Goal: Check status: Check status

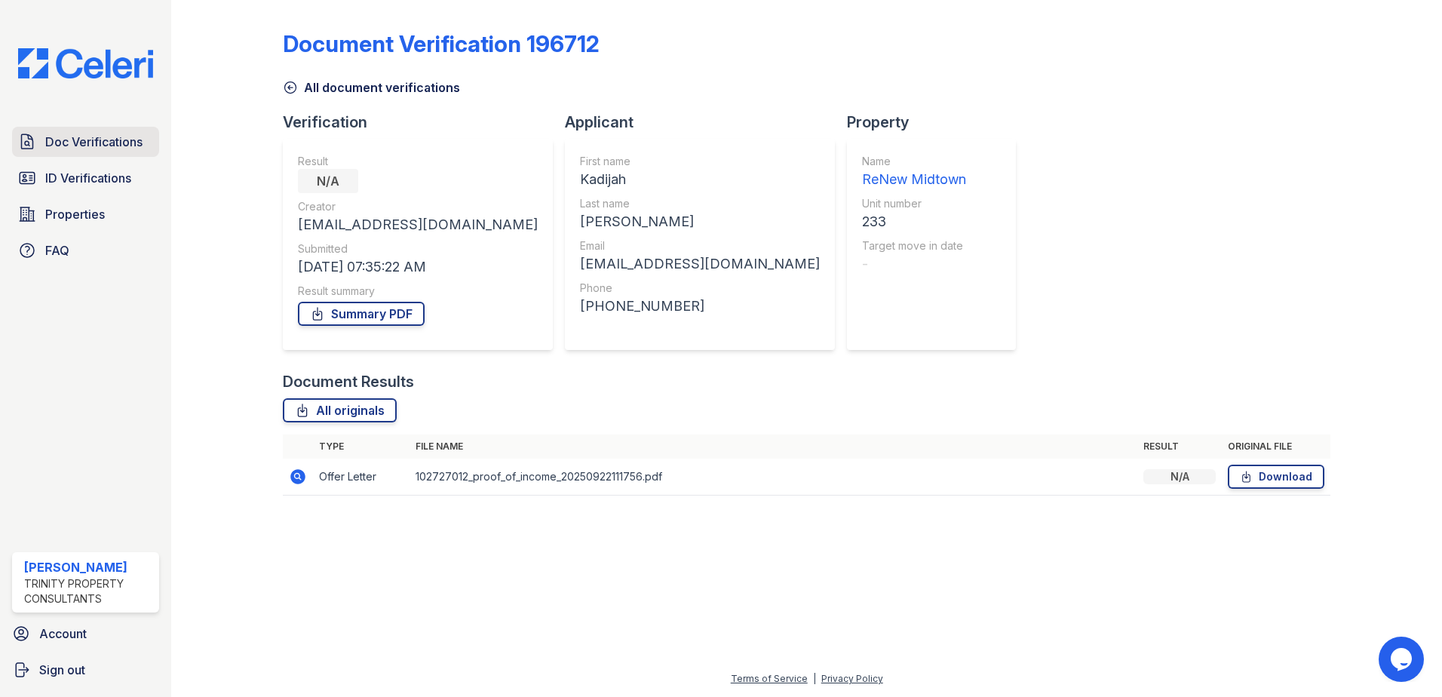
click at [94, 137] on span "Doc Verifications" at bounding box center [93, 142] width 97 height 18
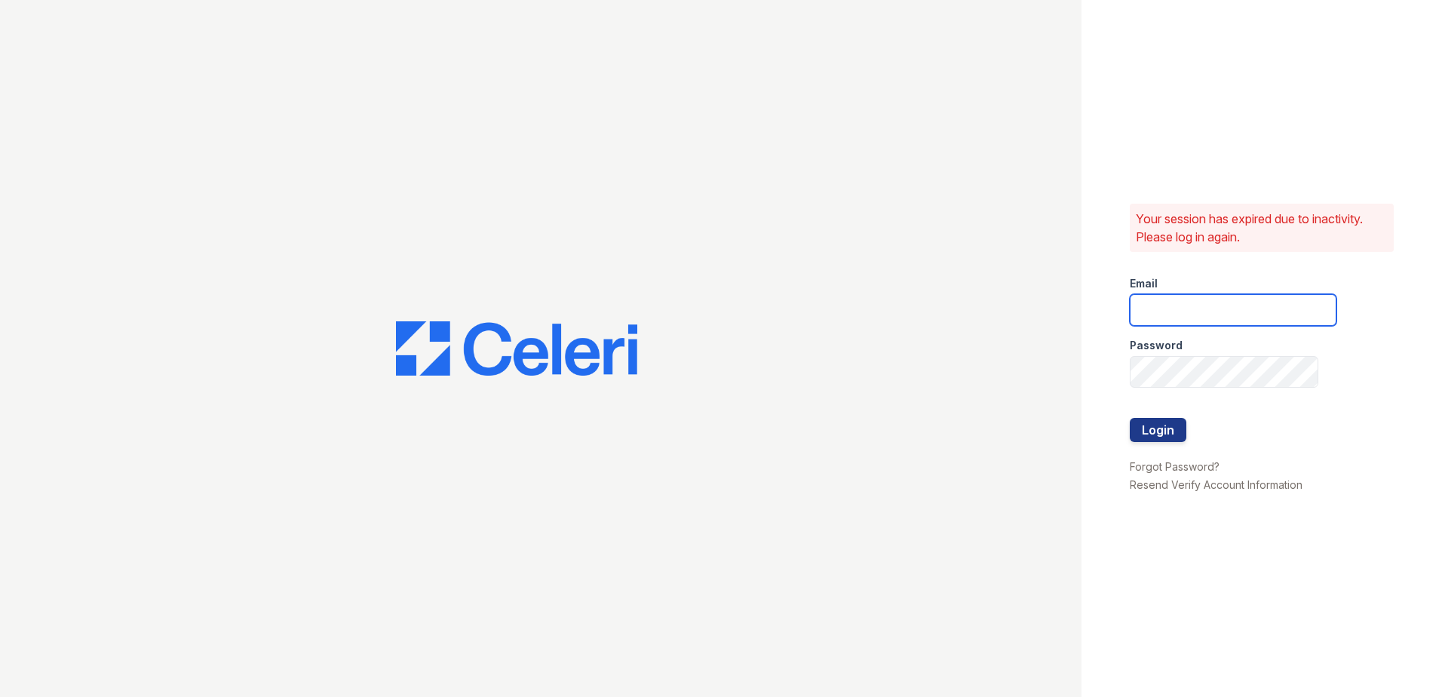
click at [1210, 313] on input "email" at bounding box center [1233, 310] width 207 height 32
type input "lawilliams@trinity-pm.com"
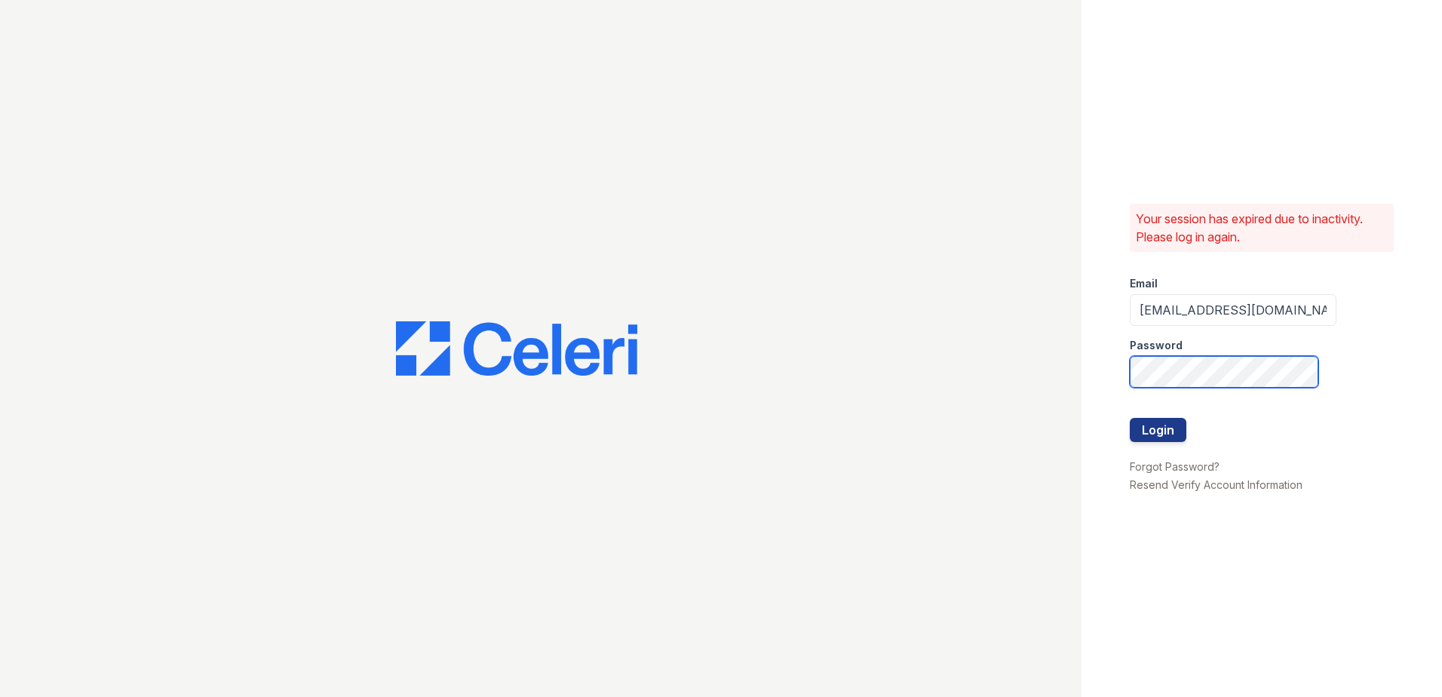
click at [1130, 418] on button "Login" at bounding box center [1158, 430] width 57 height 24
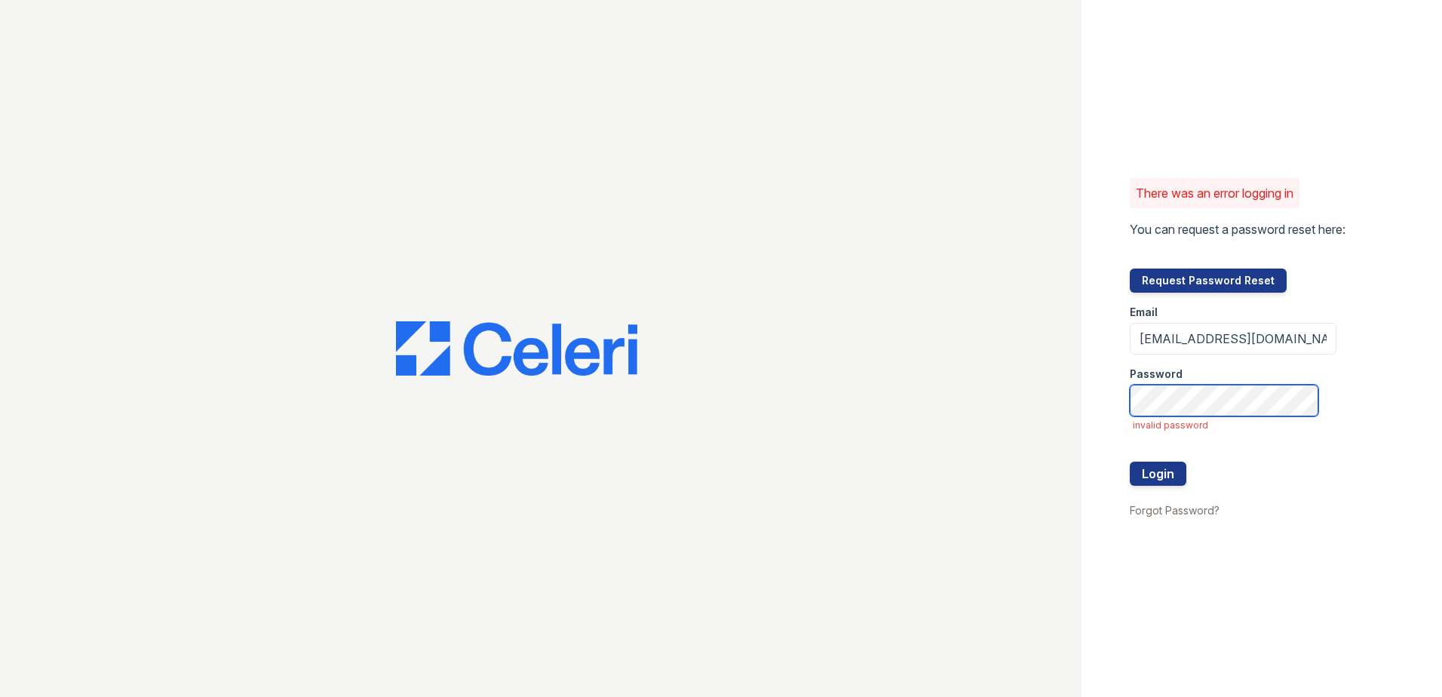
click at [1130, 462] on button "Login" at bounding box center [1158, 474] width 57 height 24
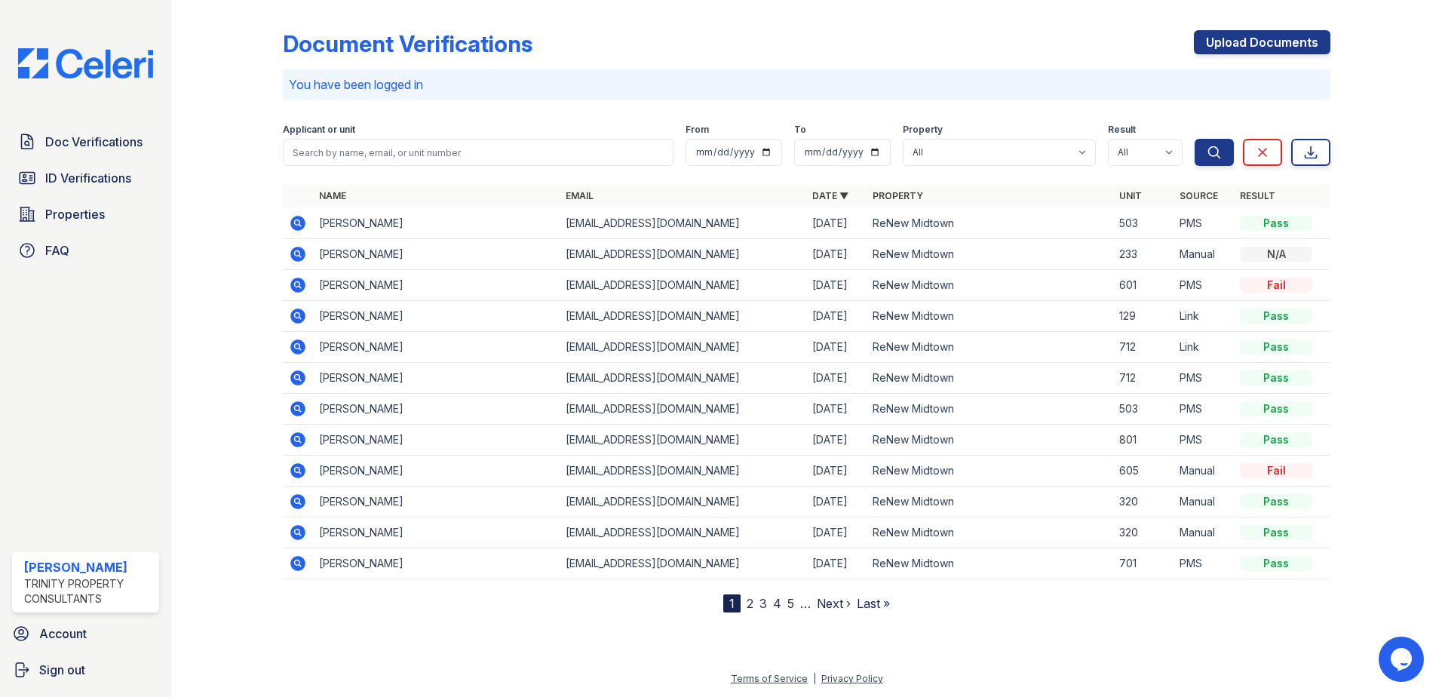
click at [302, 225] on icon at bounding box center [297, 223] width 15 height 15
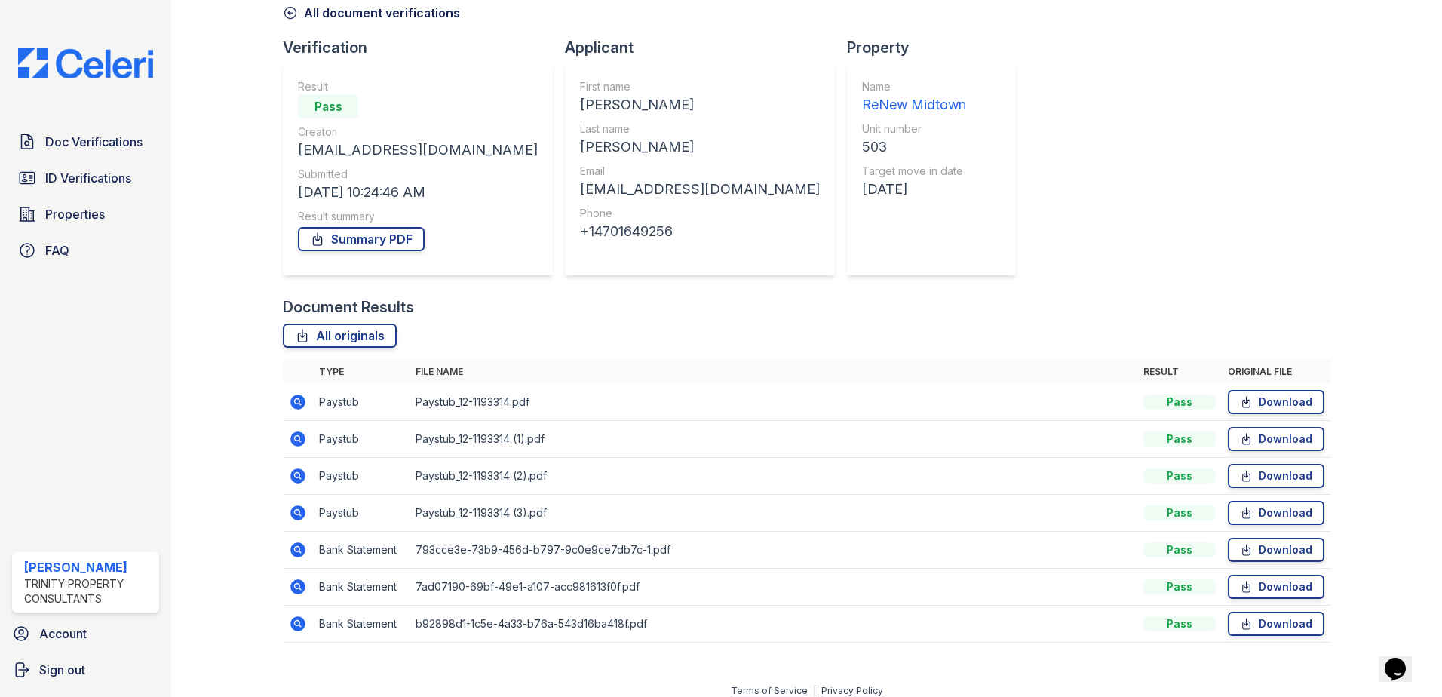
scroll to position [87, 0]
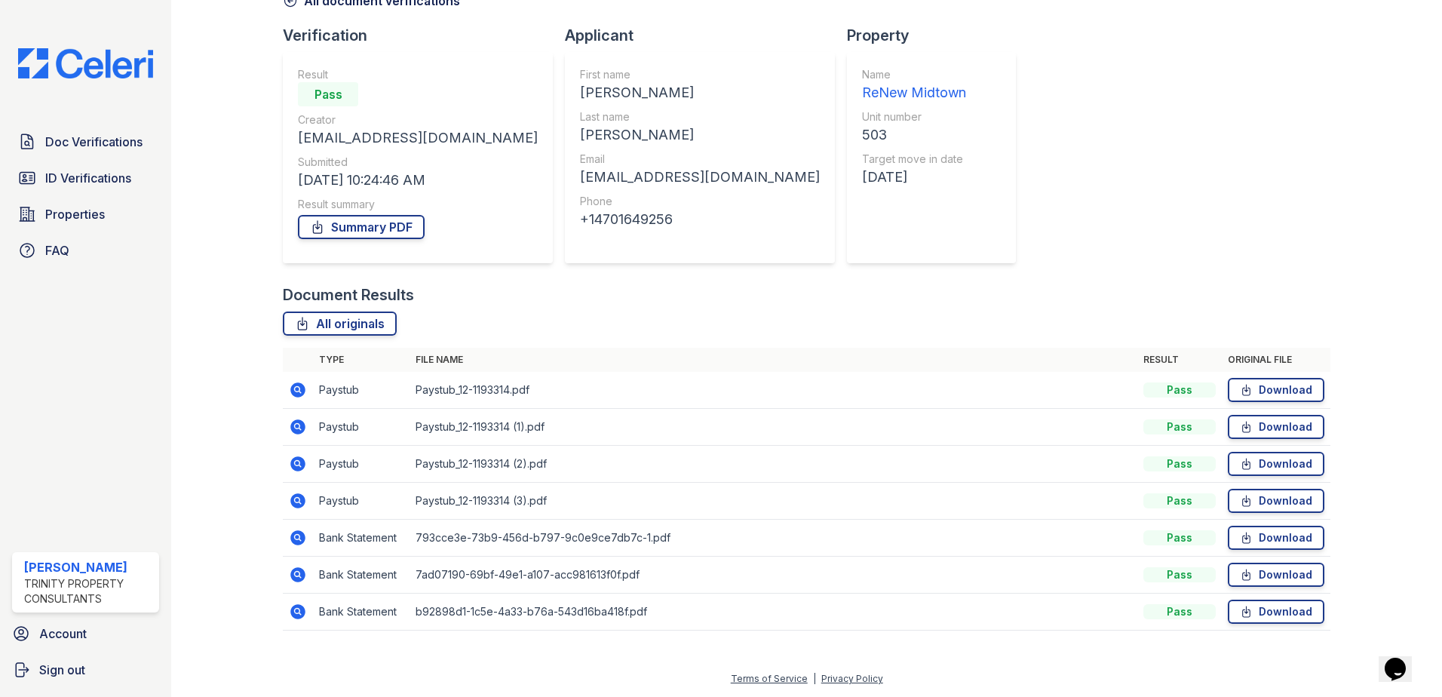
click at [308, 393] on td at bounding box center [298, 390] width 30 height 37
click at [296, 390] on icon at bounding box center [297, 389] width 4 height 4
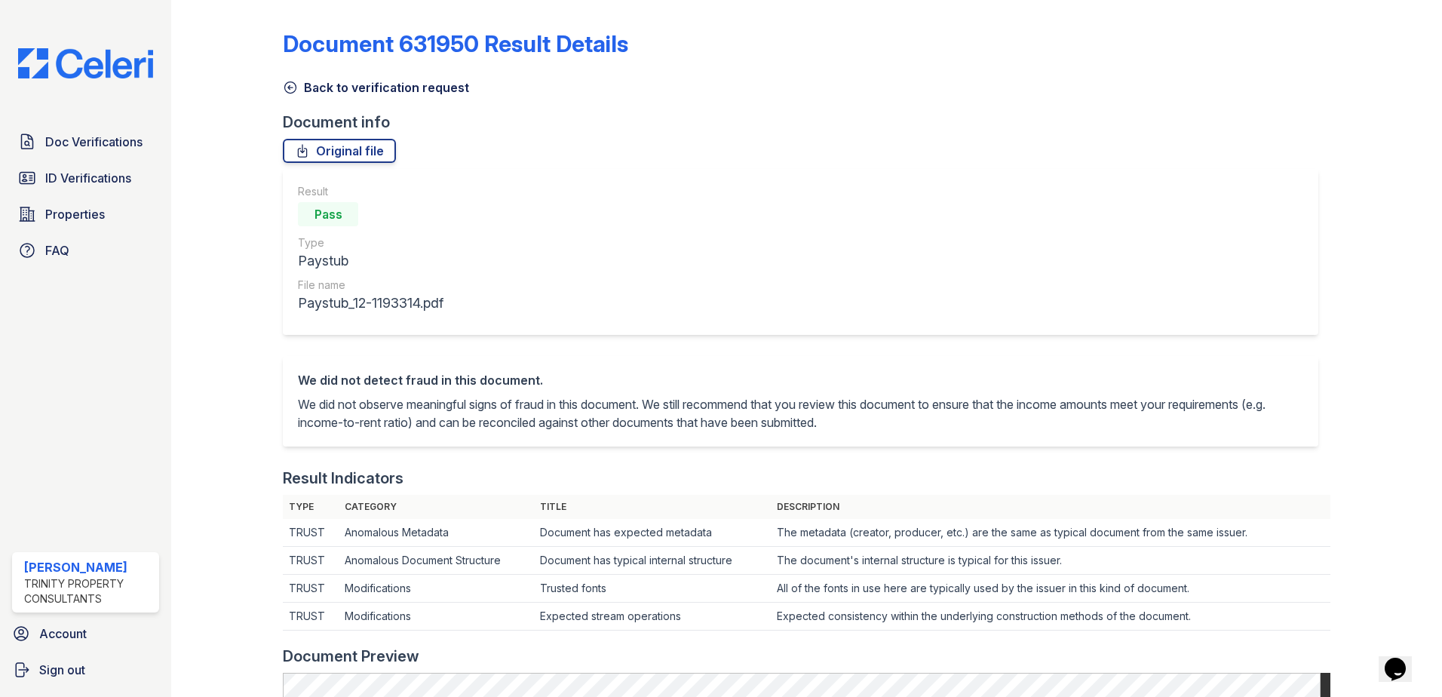
click at [290, 81] on icon at bounding box center [290, 87] width 15 height 15
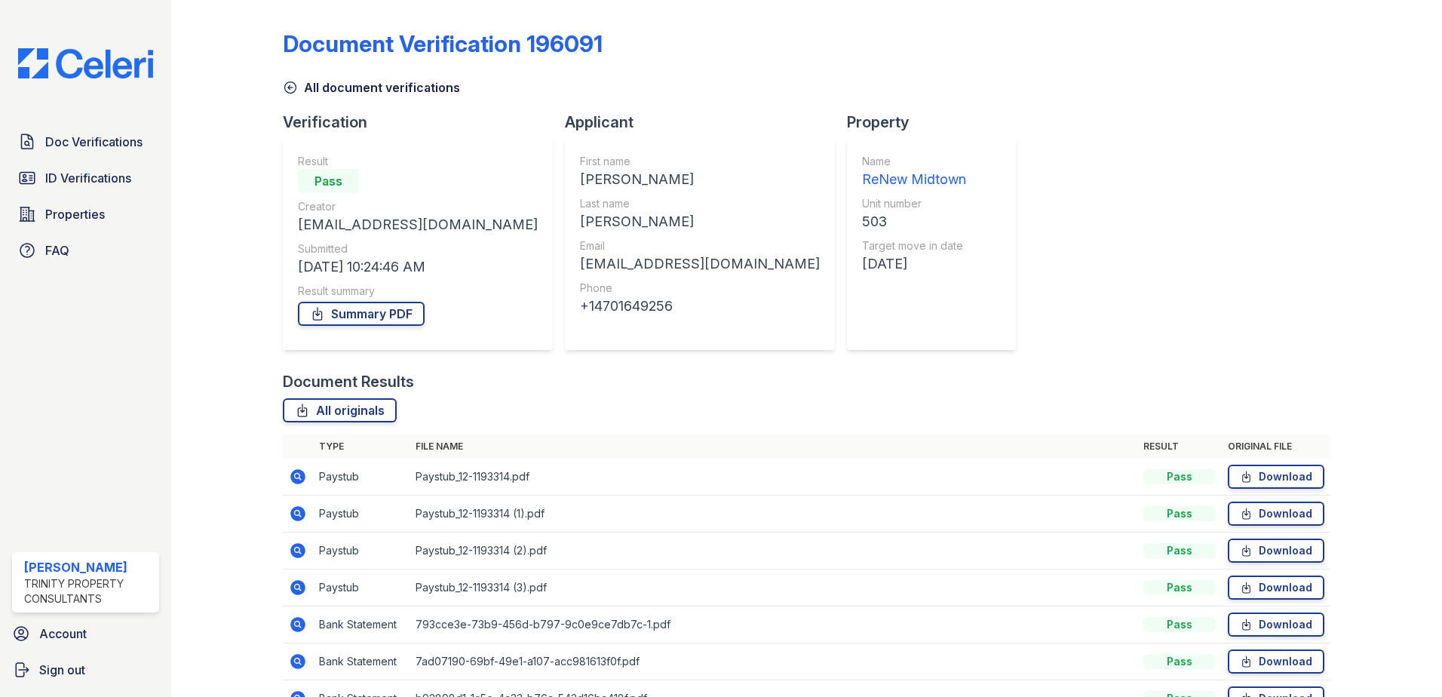
click at [300, 515] on icon at bounding box center [297, 513] width 15 height 15
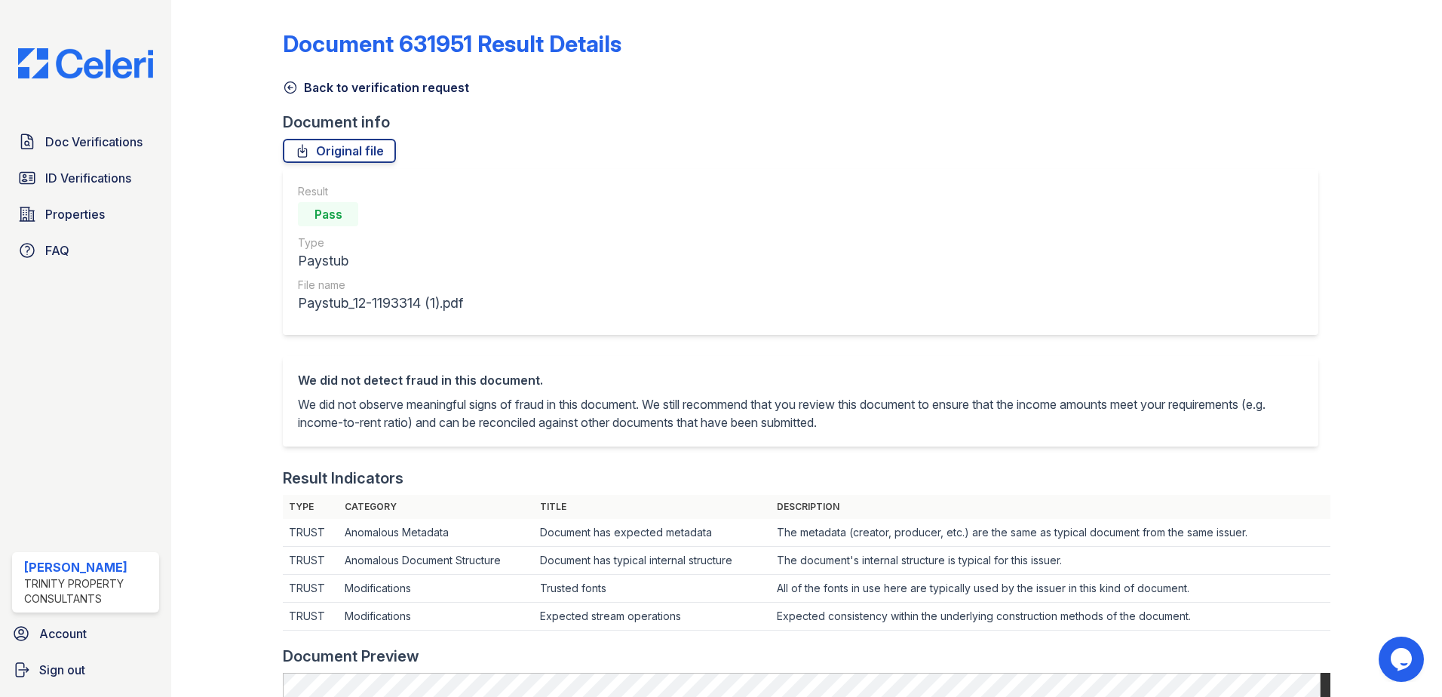
click at [287, 90] on icon at bounding box center [290, 87] width 15 height 15
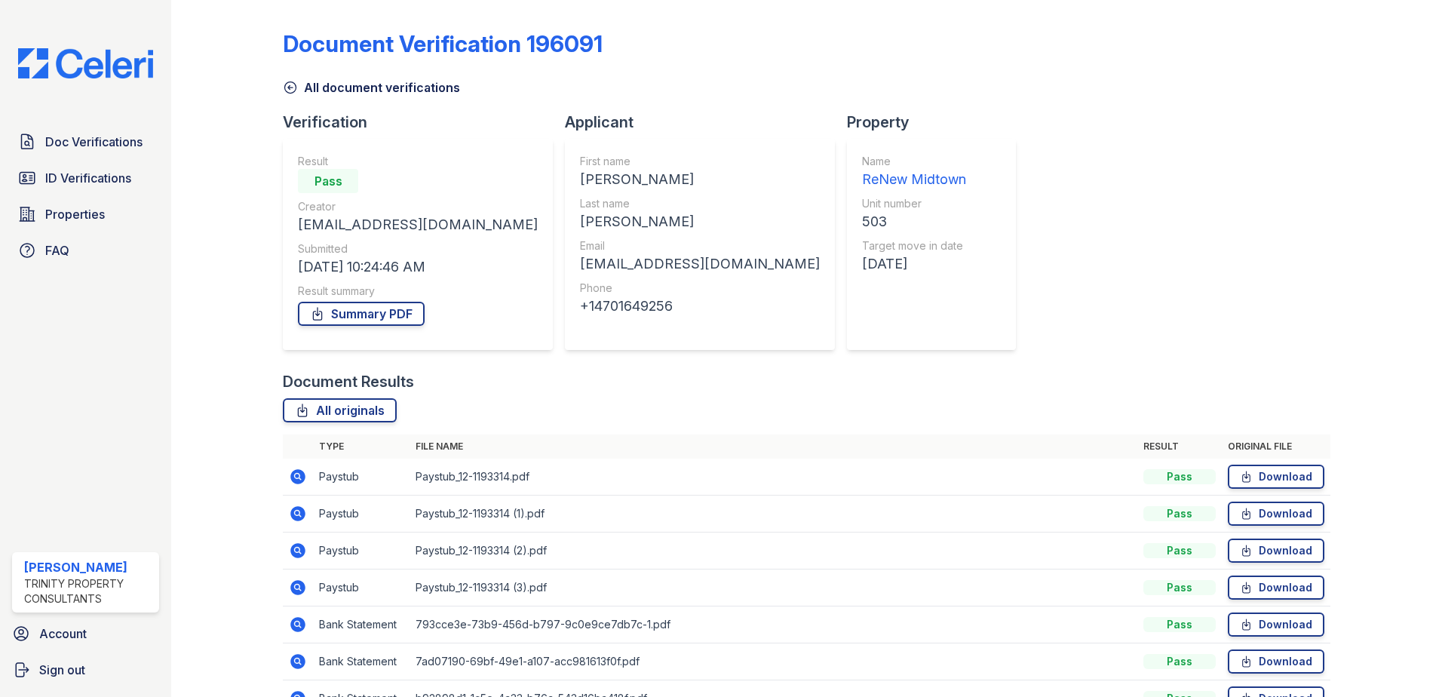
click at [303, 552] on icon at bounding box center [297, 550] width 15 height 15
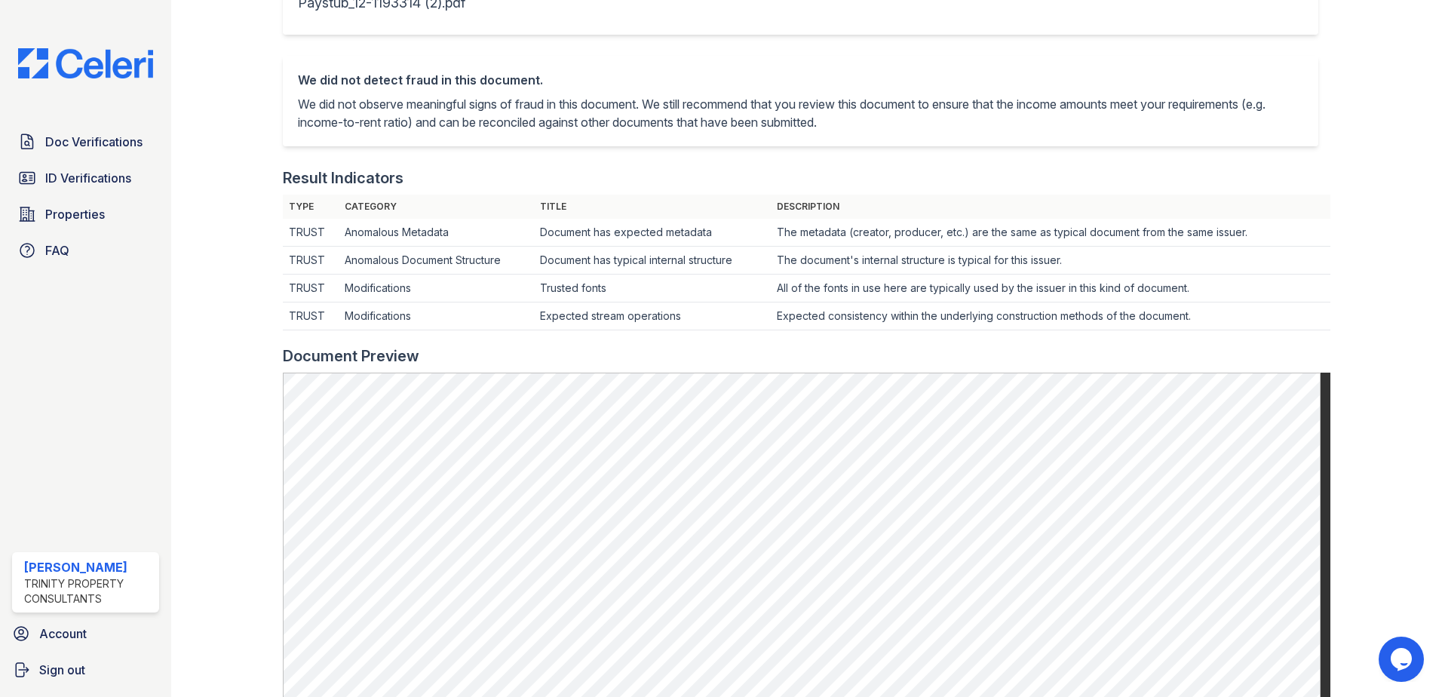
scroll to position [302, 0]
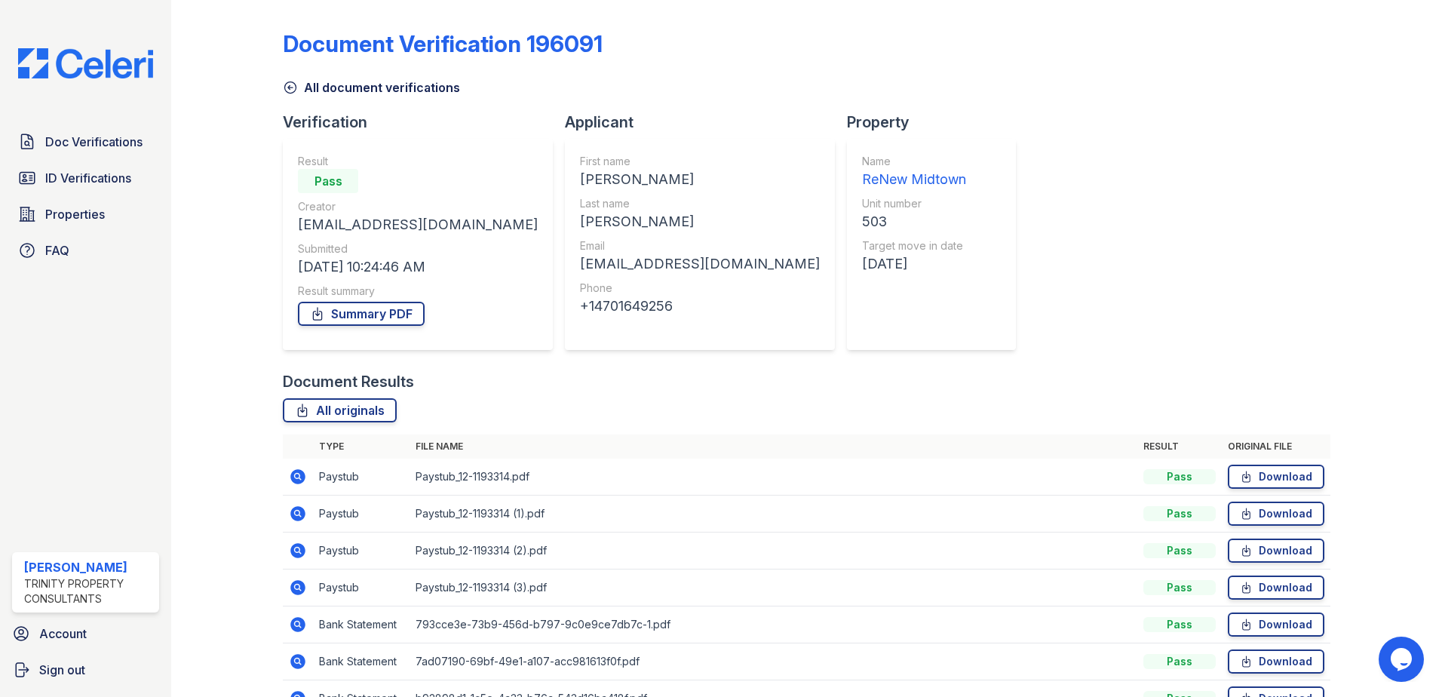
click at [302, 584] on icon at bounding box center [297, 587] width 15 height 15
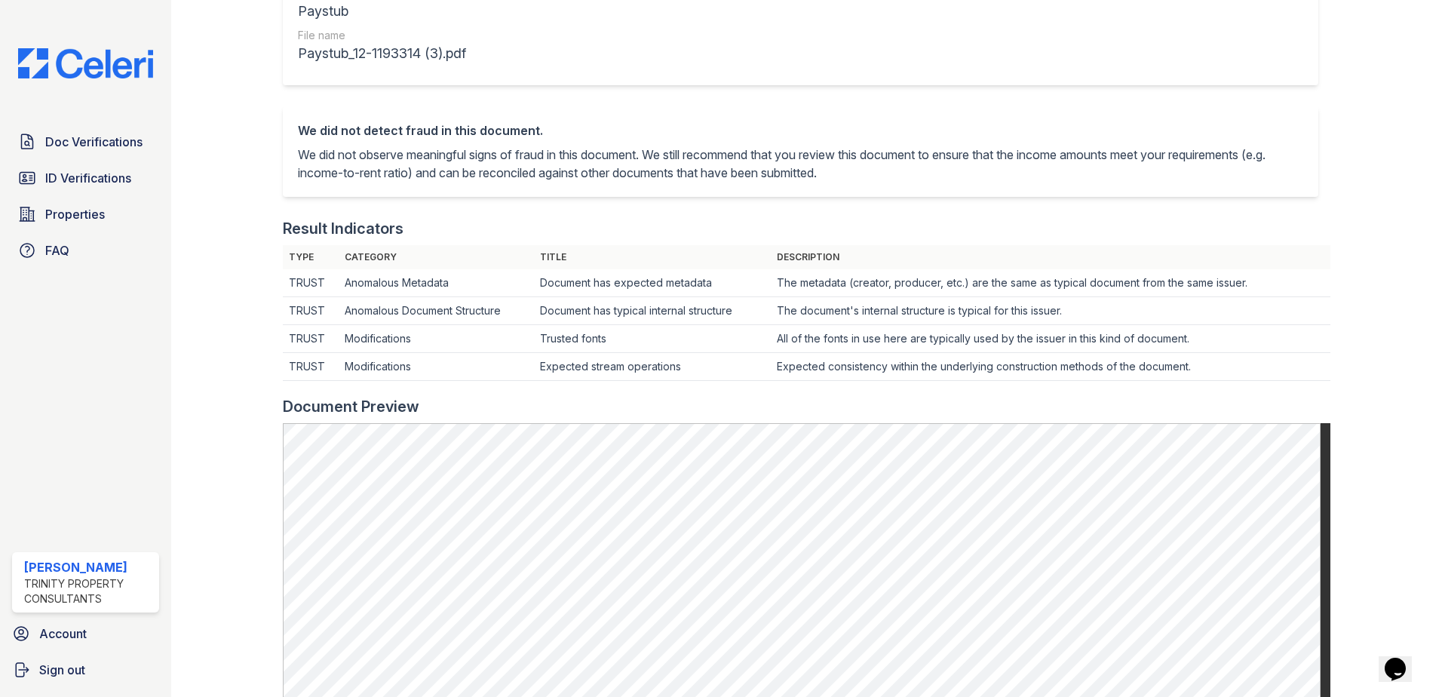
scroll to position [452, 0]
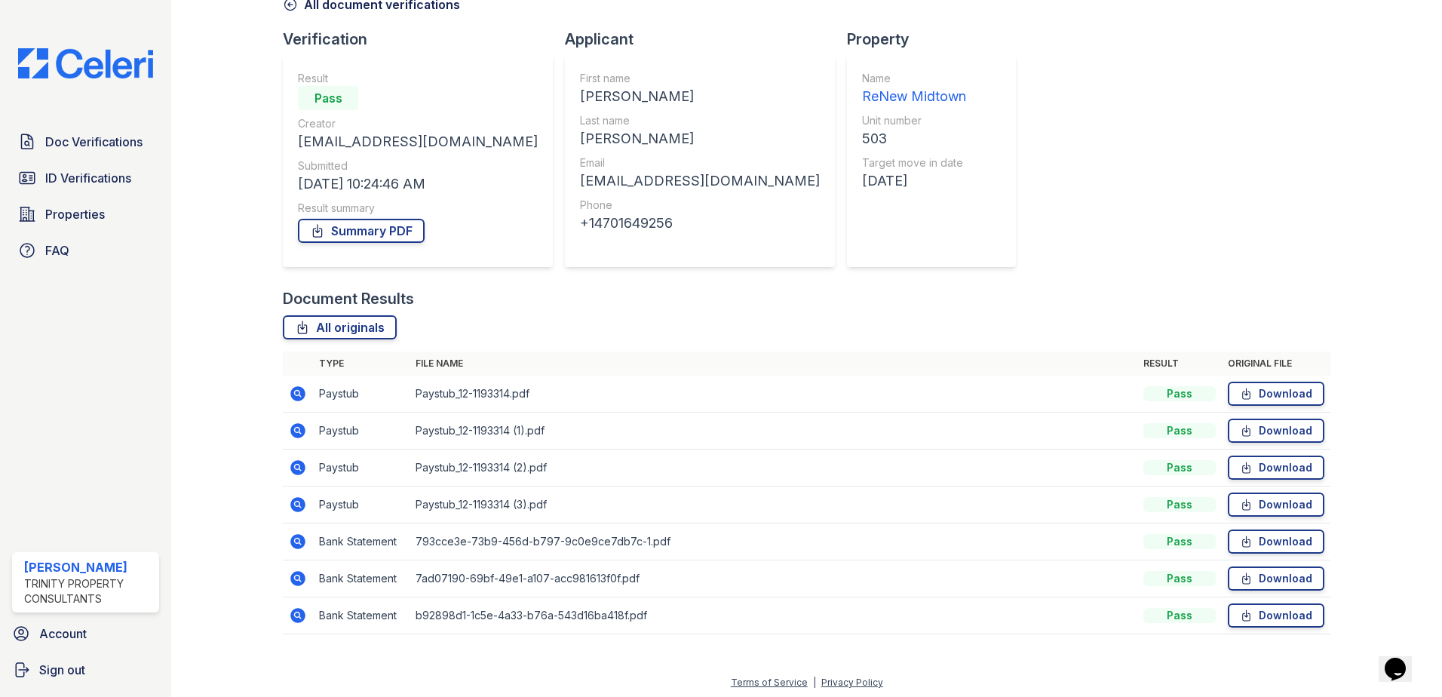
scroll to position [87, 0]
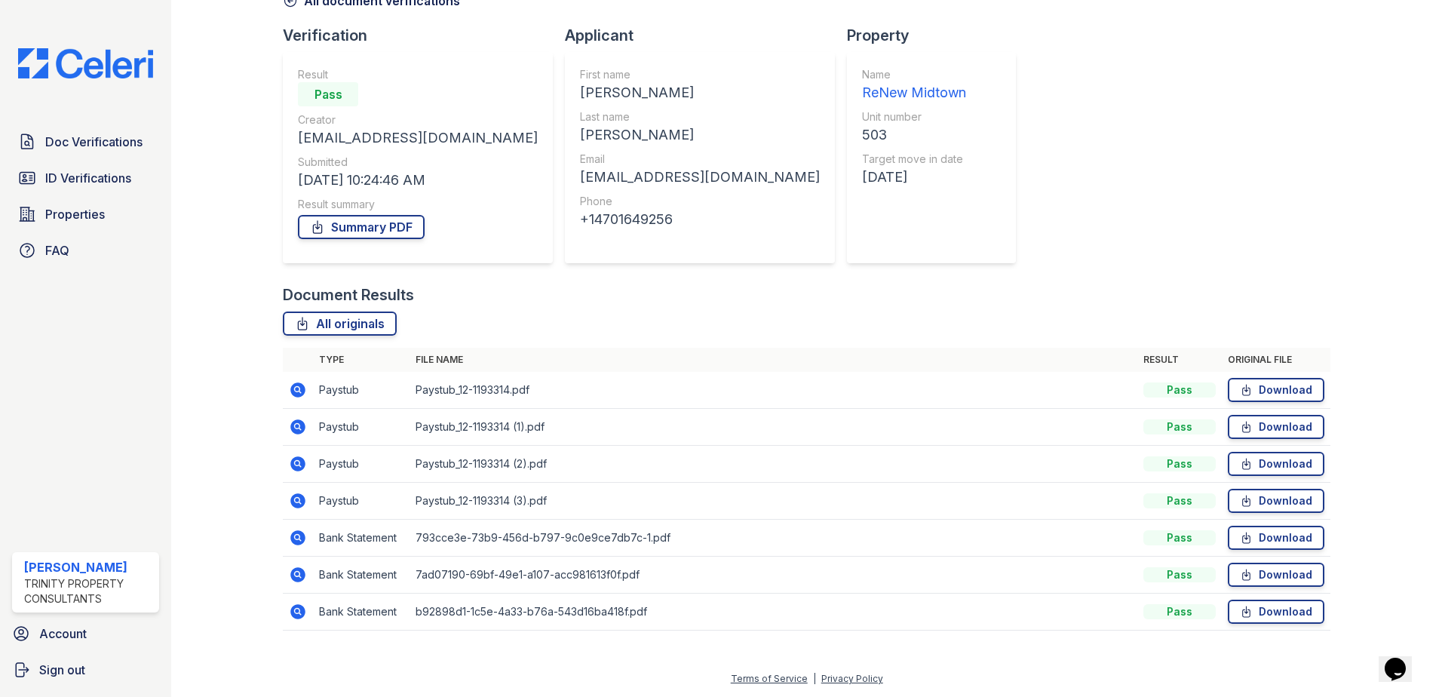
click at [295, 535] on icon at bounding box center [298, 538] width 18 height 18
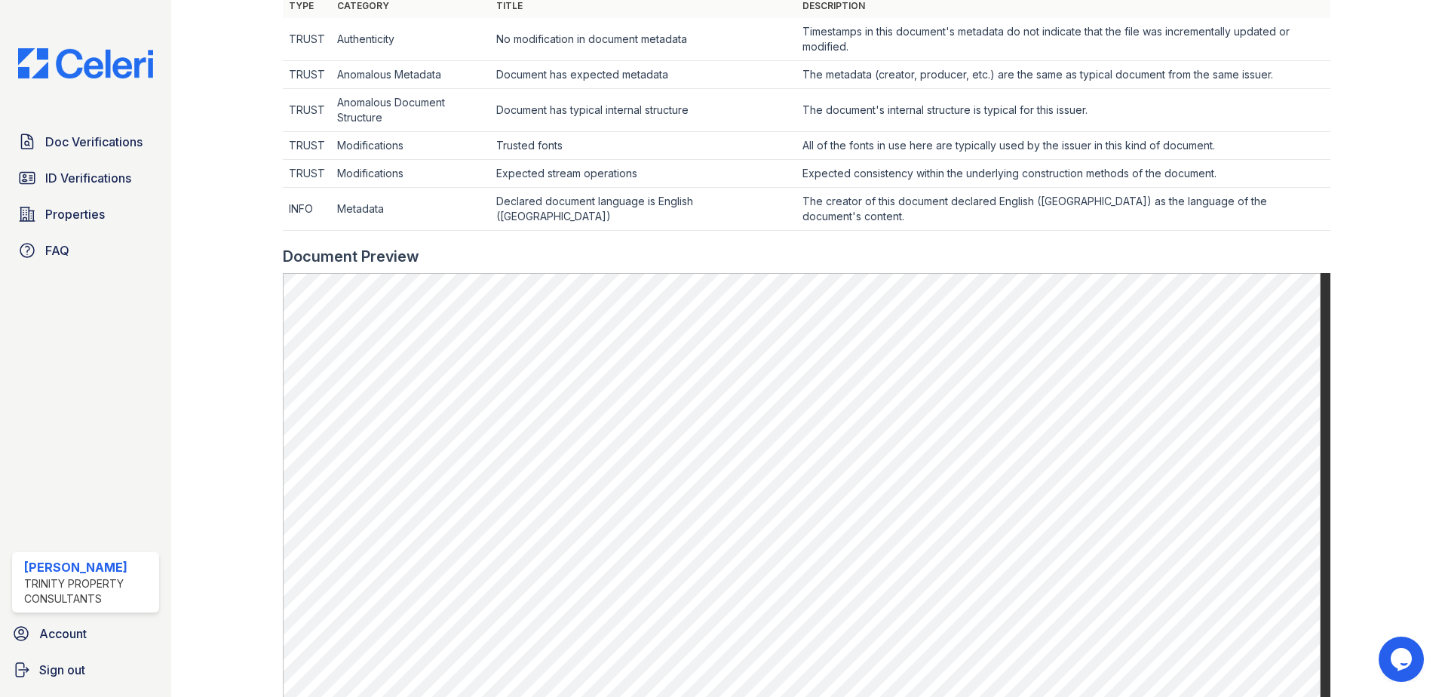
scroll to position [528, 0]
